Goal: Task Accomplishment & Management: Manage account settings

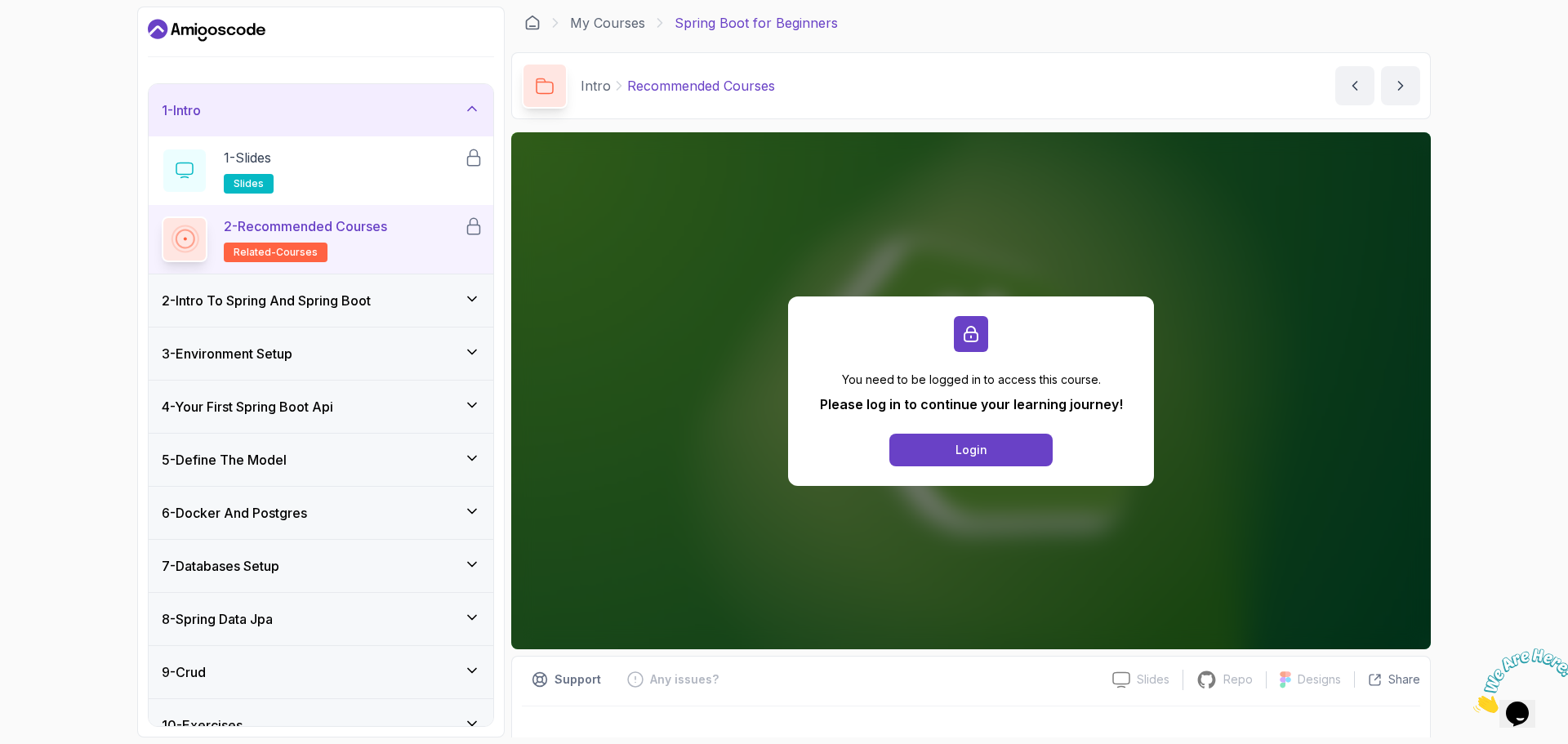
click at [243, 17] on icon "Dashboard" at bounding box center [207, 30] width 118 height 26
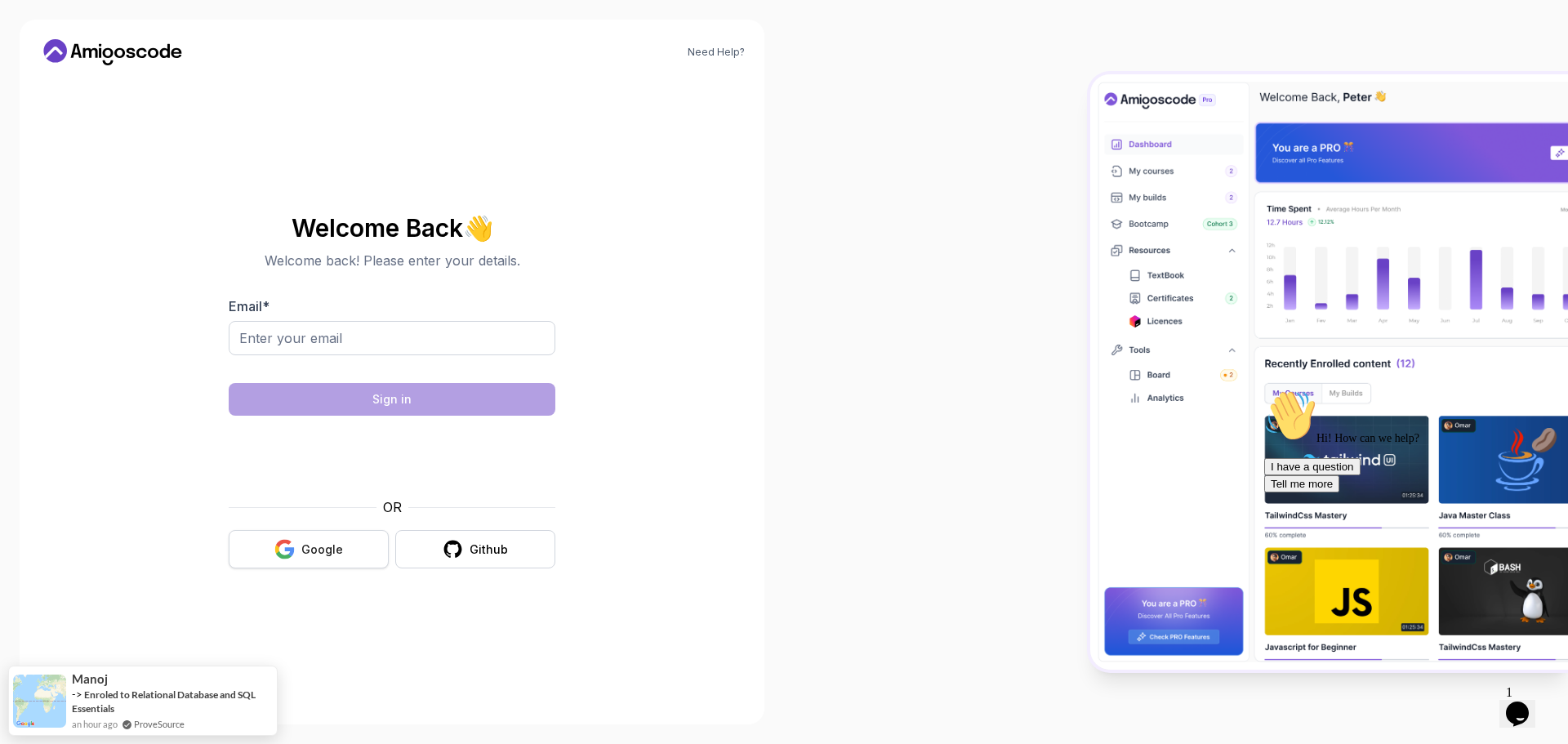
click at [303, 542] on div "Google" at bounding box center [322, 549] width 41 height 16
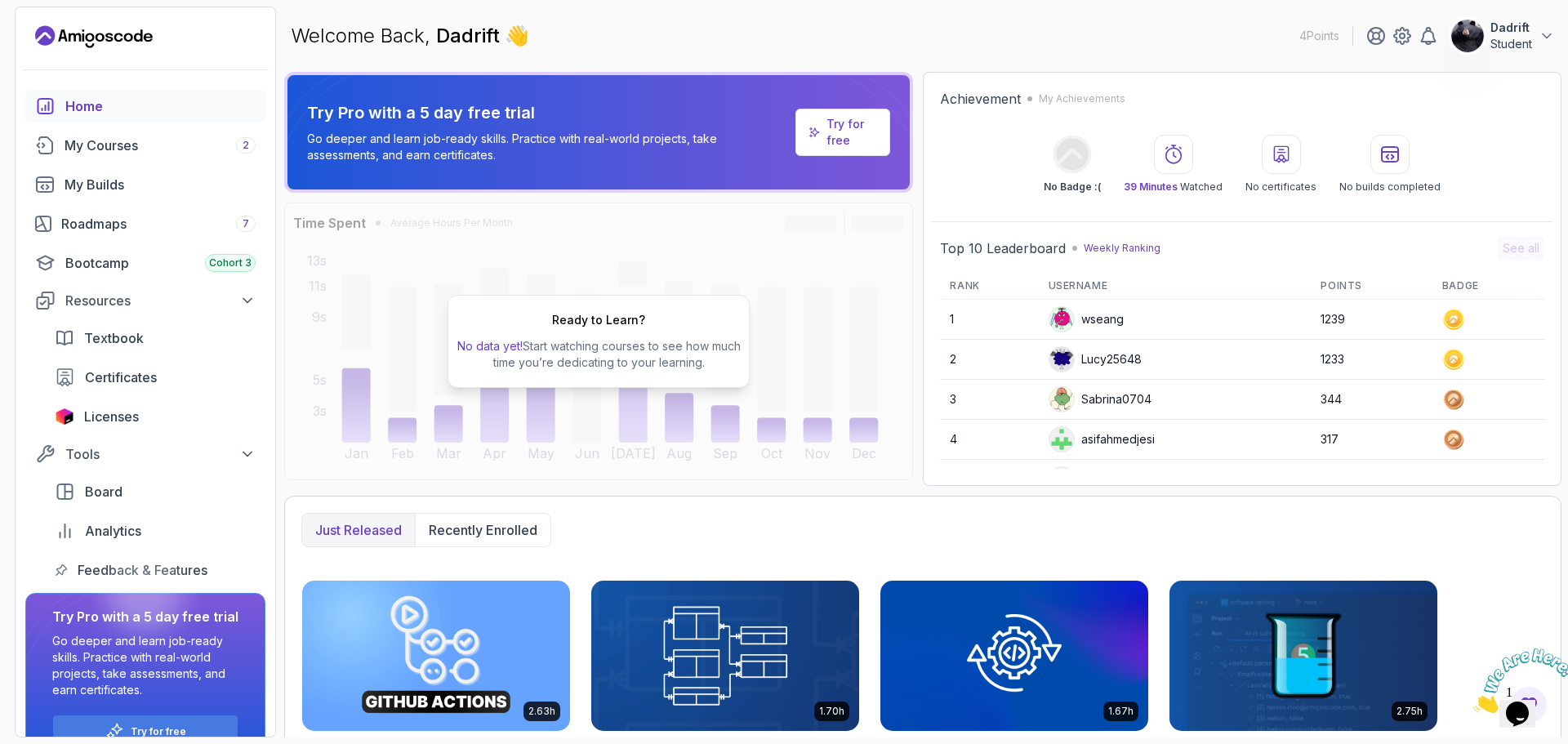
click at [1469, 34] on img at bounding box center [1468, 36] width 33 height 33
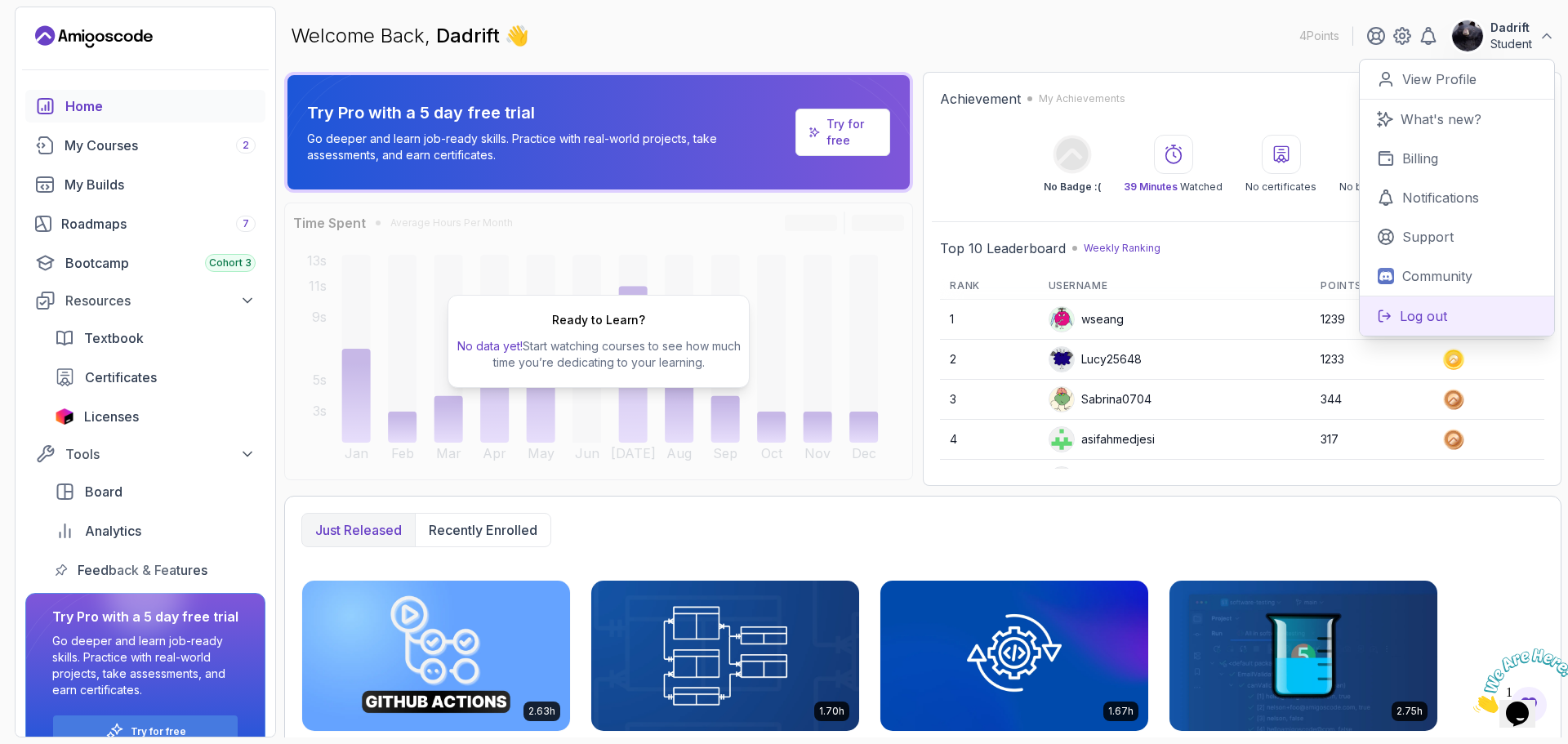
click at [1421, 307] on p "Log out" at bounding box center [1423, 315] width 48 height 20
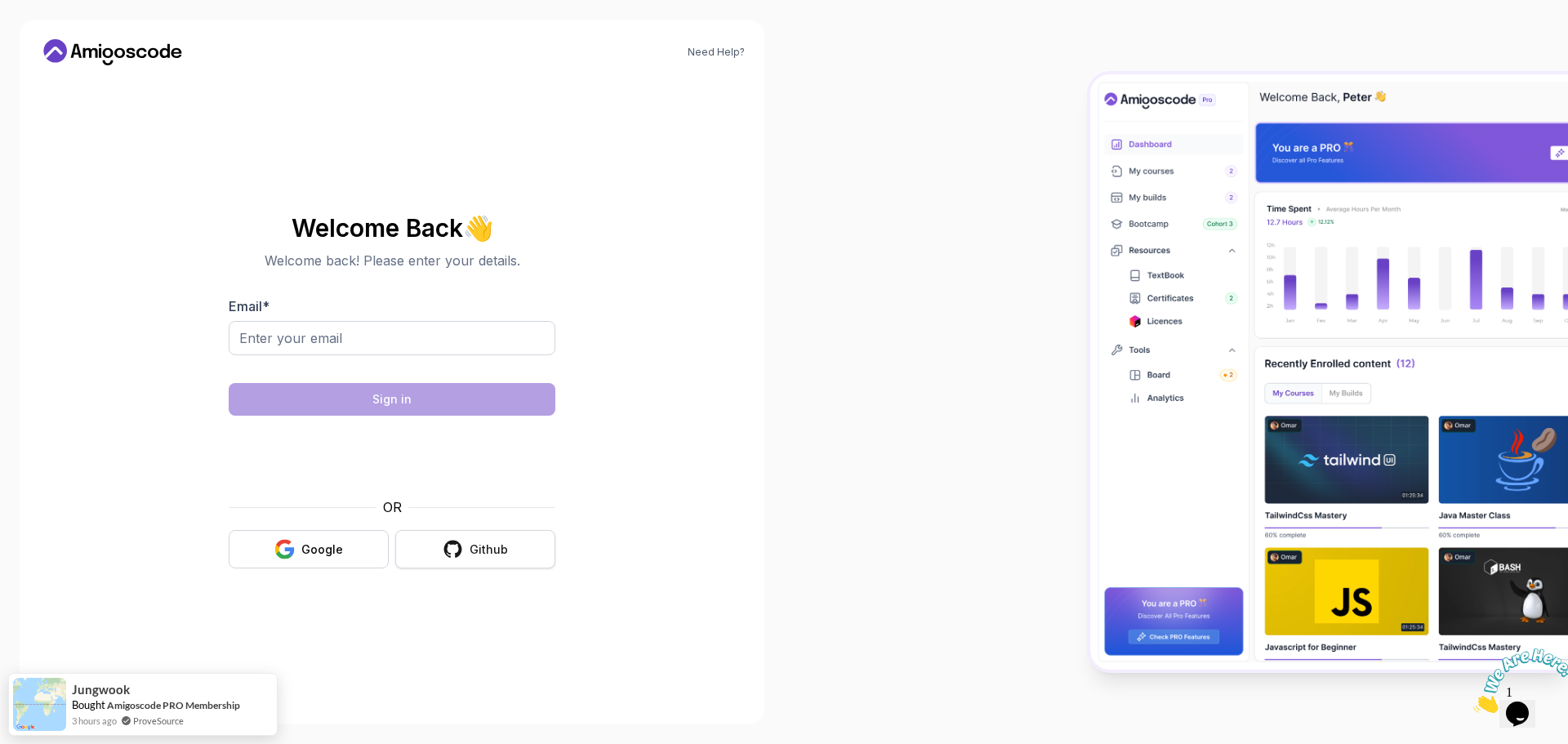
click at [449, 550] on icon "button" at bounding box center [453, 549] width 21 height 21
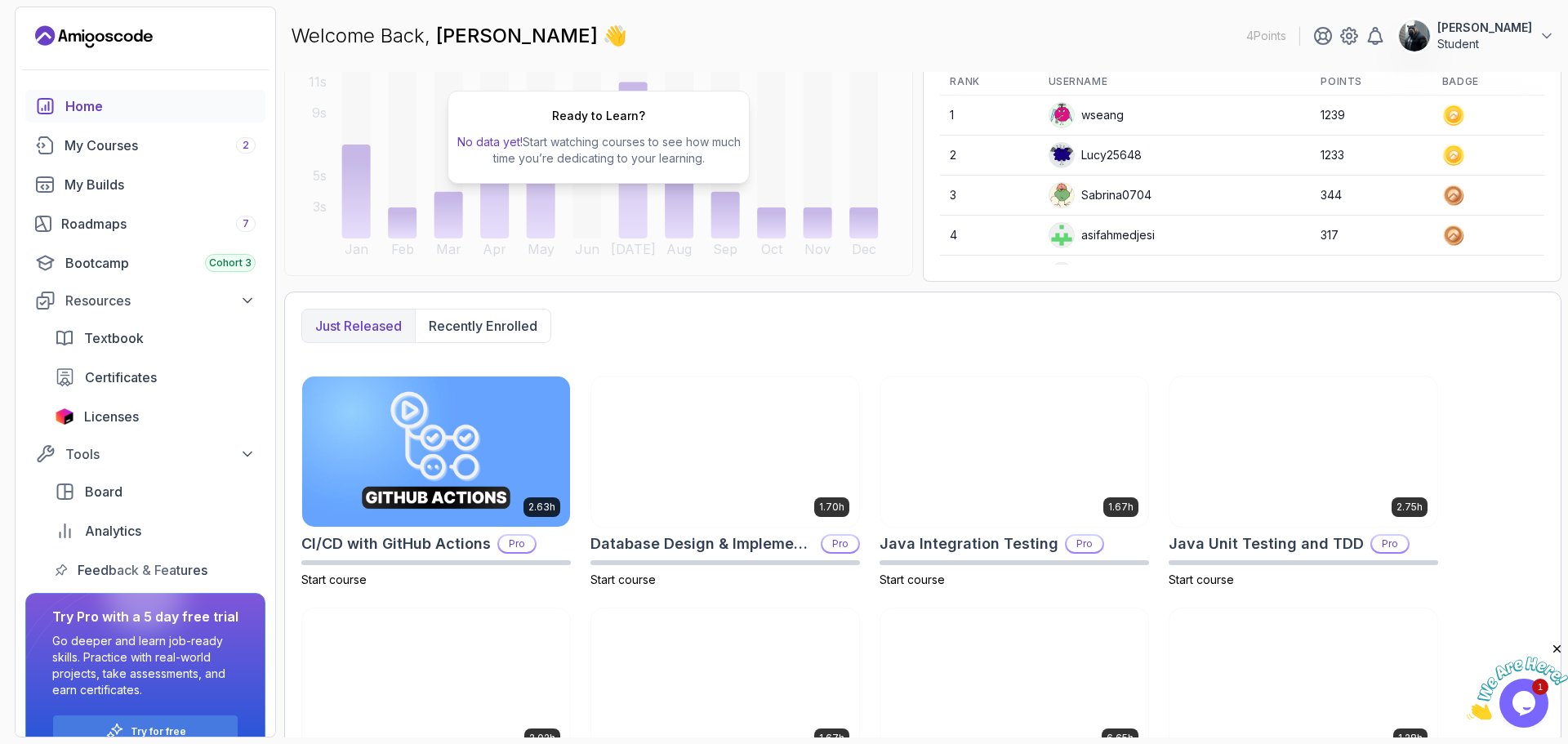
scroll to position [302, 0]
